Goal: Information Seeking & Learning: Understand process/instructions

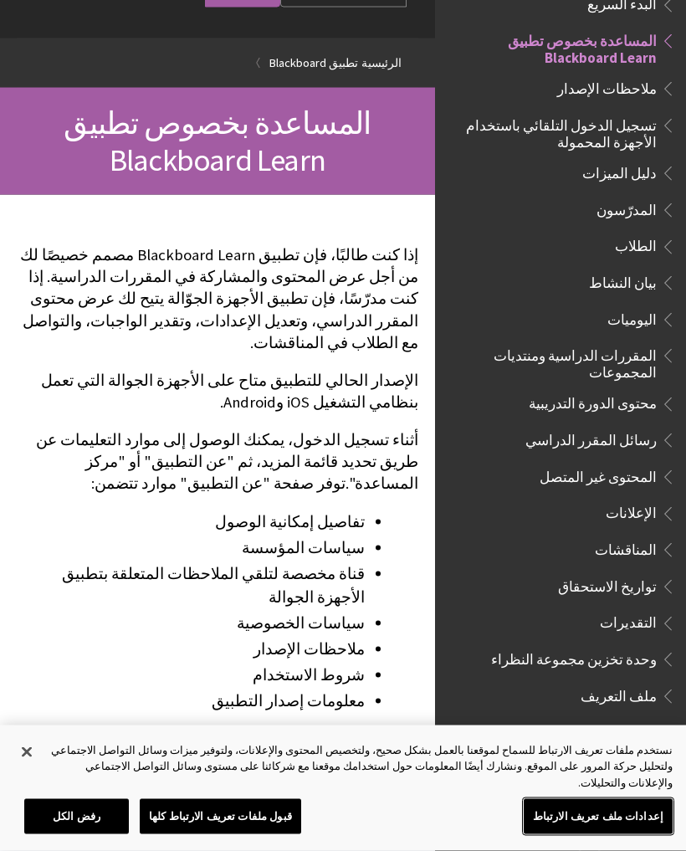
scroll to position [96, 0]
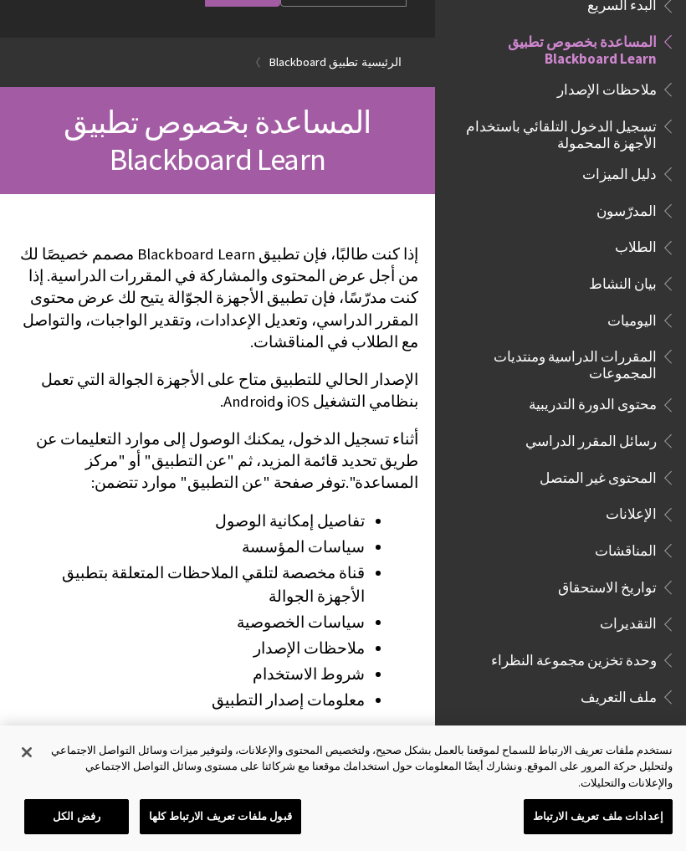
click at [632, 343] on span "المقررات الدراسية ومنتديات المجموعات" at bounding box center [556, 361] width 202 height 39
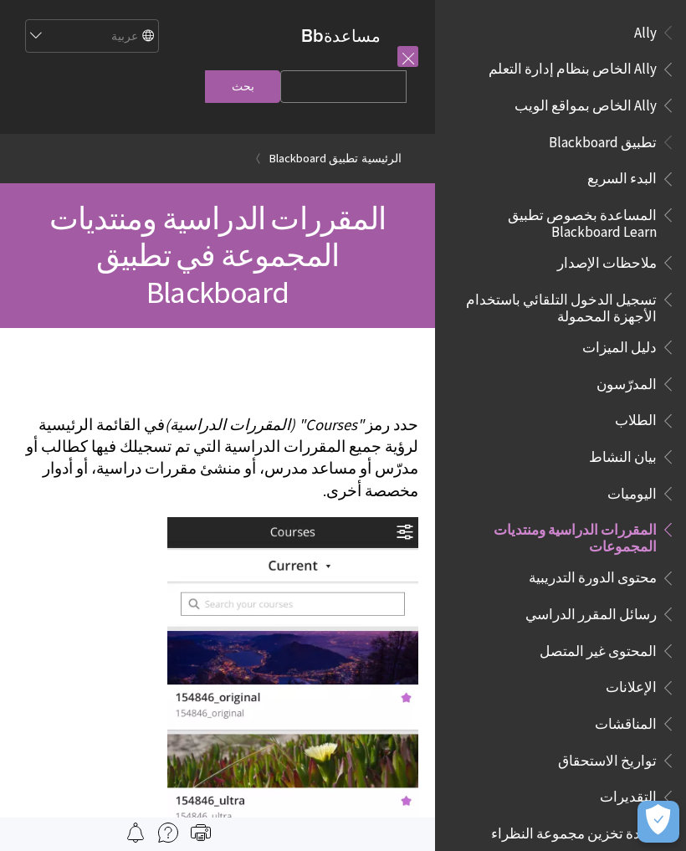
click at [634, 300] on span "تسجيل الدخول التلقائي باستخدام الأجهزة المحمولة" at bounding box center [556, 304] width 202 height 39
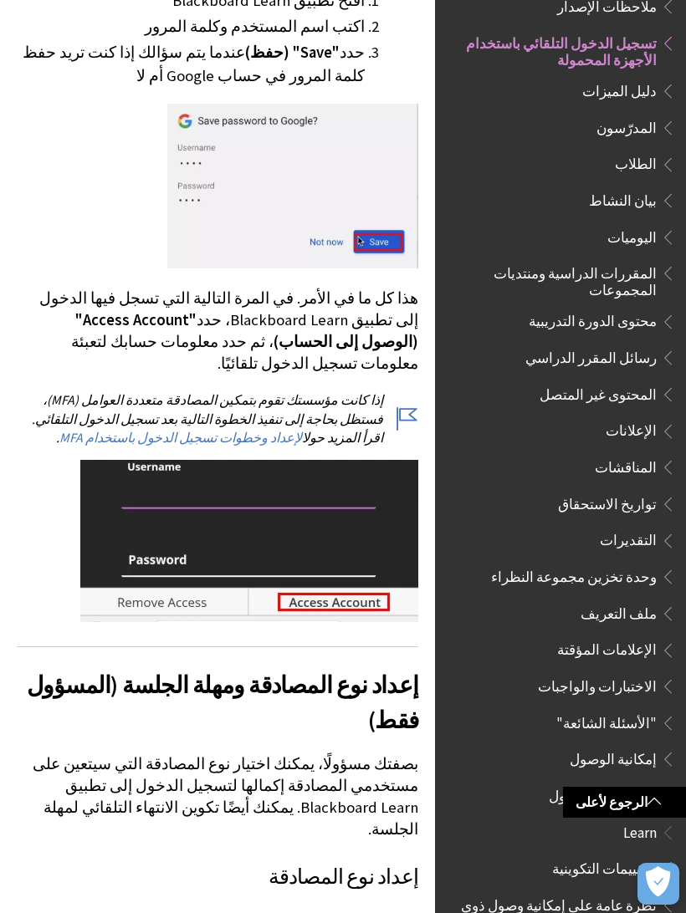
scroll to position [2119, 0]
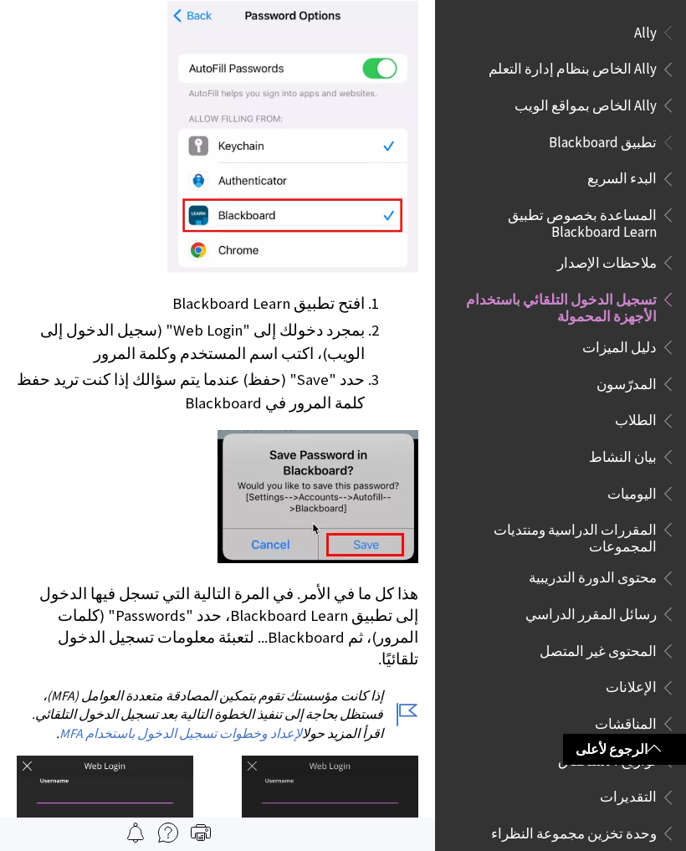
scroll to position [809, 0]
